Goal: Task Accomplishment & Management: Use online tool/utility

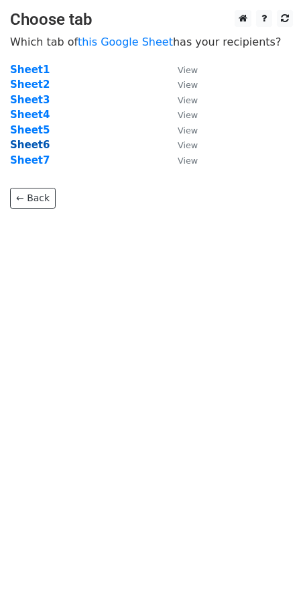
click at [31, 142] on strong "Sheet6" at bounding box center [30, 145] width 40 height 12
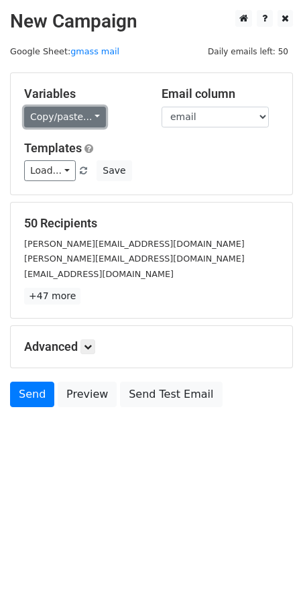
click at [87, 117] on link "Copy/paste..." at bounding box center [65, 117] width 82 height 21
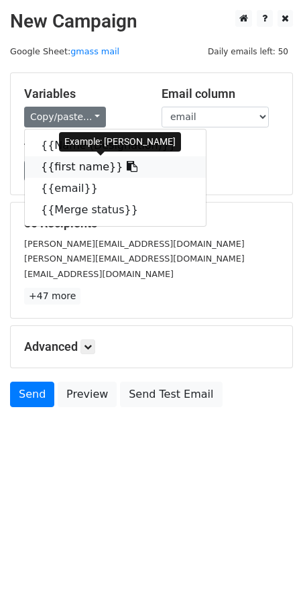
click at [78, 169] on link "{{first name}}" at bounding box center [115, 166] width 181 height 21
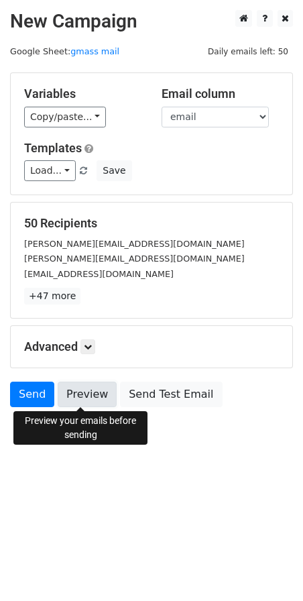
click at [79, 390] on link "Preview" at bounding box center [87, 394] width 59 height 25
